Goal: Transaction & Acquisition: Purchase product/service

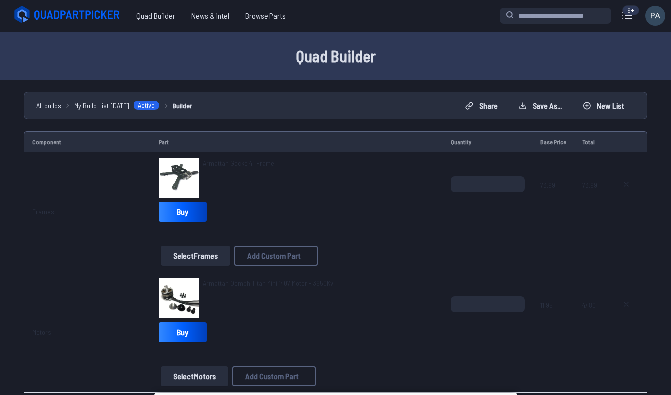
scroll to position [1794, 0]
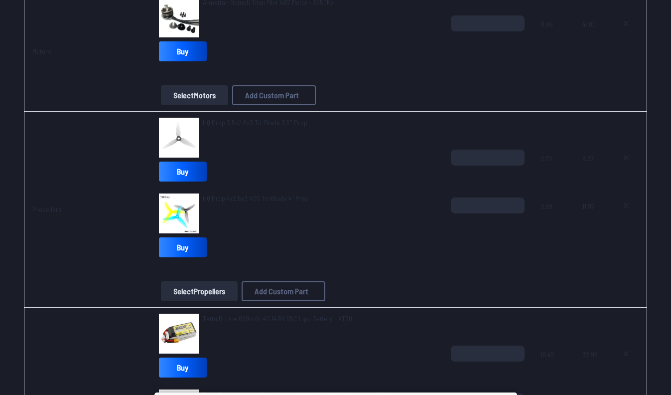
scroll to position [0, 0]
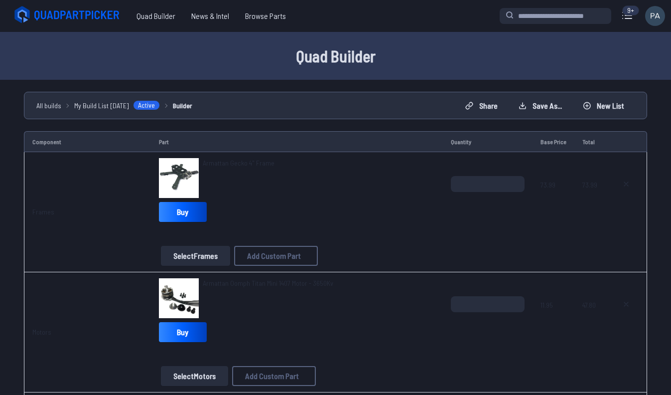
click at [315, 196] on div "Armattan Gecko 4" Frame" at bounding box center [297, 178] width 276 height 40
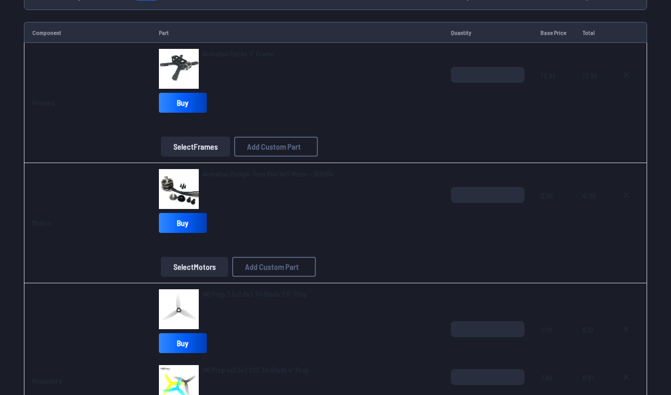
scroll to position [111, 0]
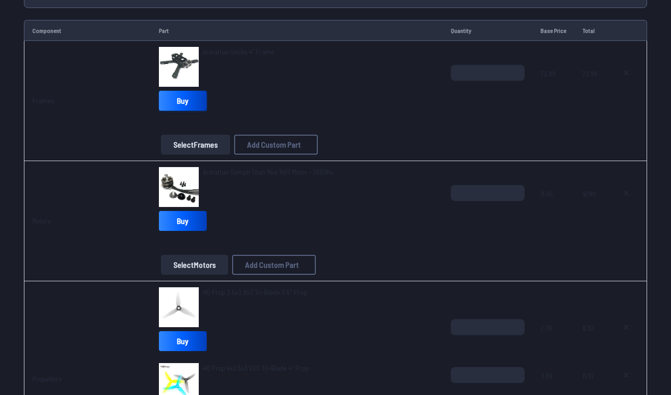
click at [193, 104] on link "Buy" at bounding box center [183, 101] width 48 height 20
click at [187, 94] on link "Buy" at bounding box center [183, 101] width 48 height 20
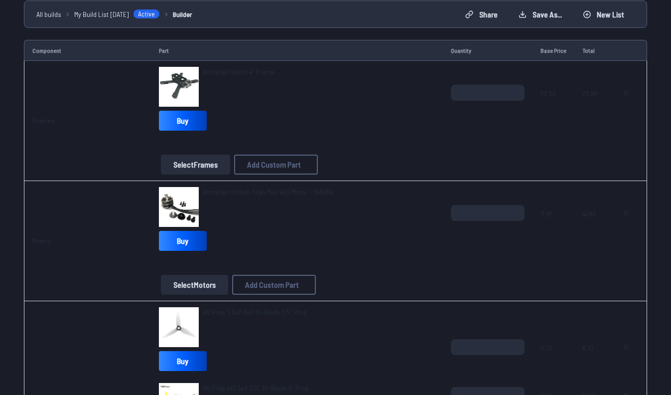
scroll to position [67, 0]
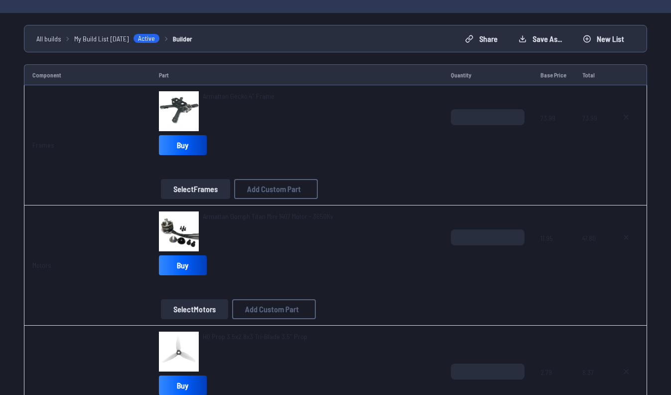
click at [259, 130] on div "Armattan Gecko 4" Frame" at bounding box center [239, 111] width 72 height 40
click at [197, 147] on link "Buy" at bounding box center [183, 145] width 48 height 20
